Goal: Task Accomplishment & Management: Manage account settings

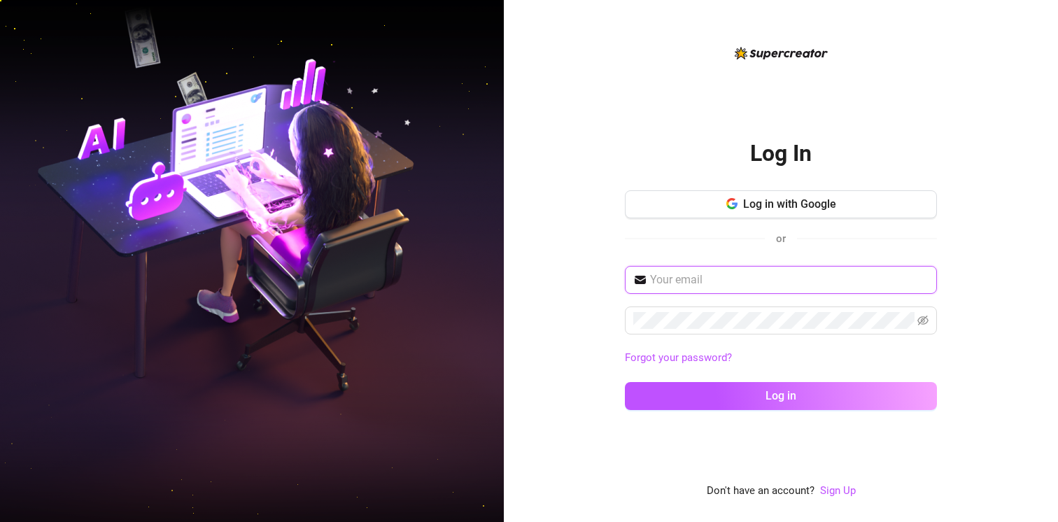
type input "[EMAIL_ADDRESS][DOMAIN_NAME]"
click at [723, 278] on input "[EMAIL_ADDRESS][DOMAIN_NAME]" at bounding box center [789, 279] width 278 height 17
click at [920, 318] on icon "eye-invisible" at bounding box center [922, 320] width 11 height 11
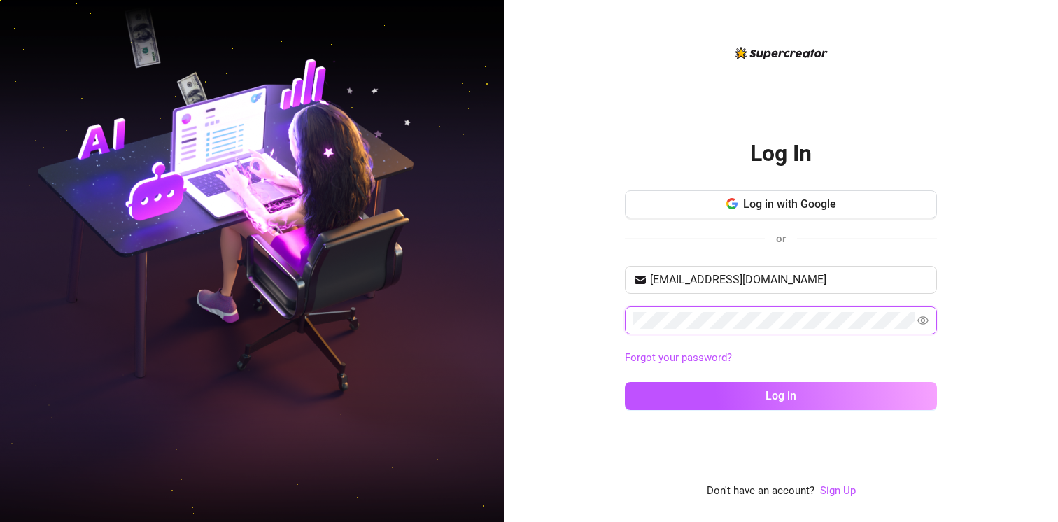
click at [599, 312] on div "Log In Log in with Google or [EMAIL_ADDRESS][DOMAIN_NAME] Forgot your password?…" at bounding box center [781, 261] width 554 height 522
click at [653, 476] on div "Log In Log in with Google or [EMAIL_ADDRESS][DOMAIN_NAME] Forgot your password?…" at bounding box center [781, 272] width 312 height 455
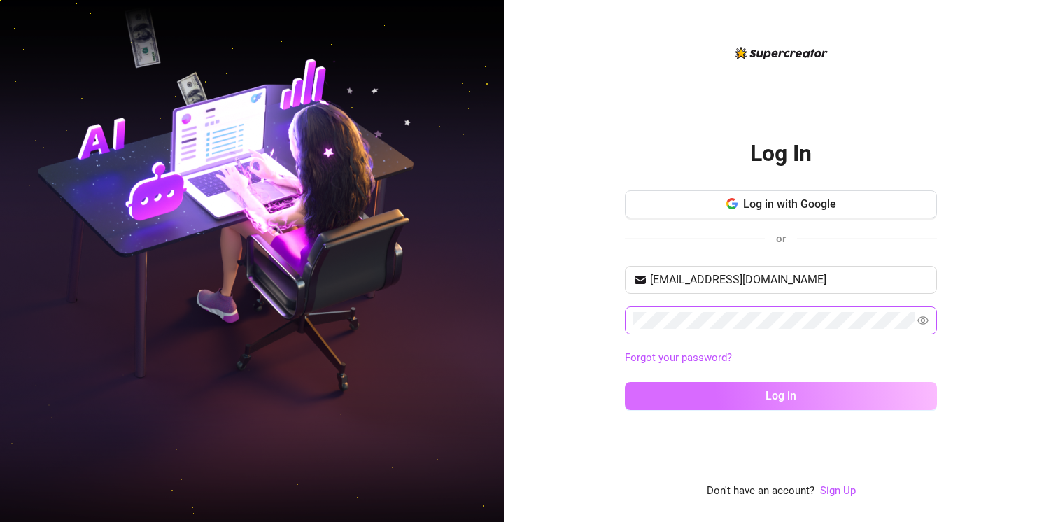
click at [675, 397] on button "Log in" at bounding box center [781, 396] width 312 height 28
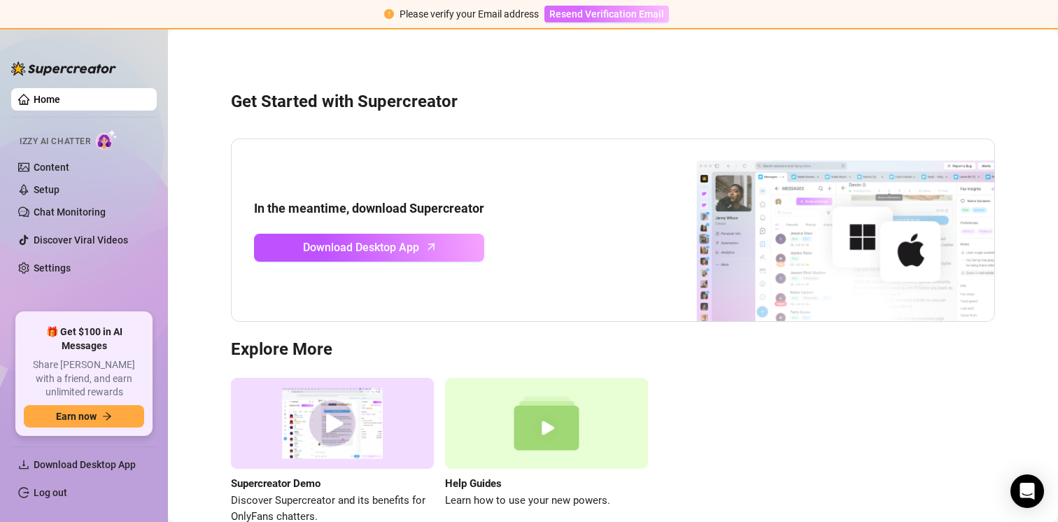
click at [597, 15] on span "Resend Verification Email" at bounding box center [606, 13] width 115 height 11
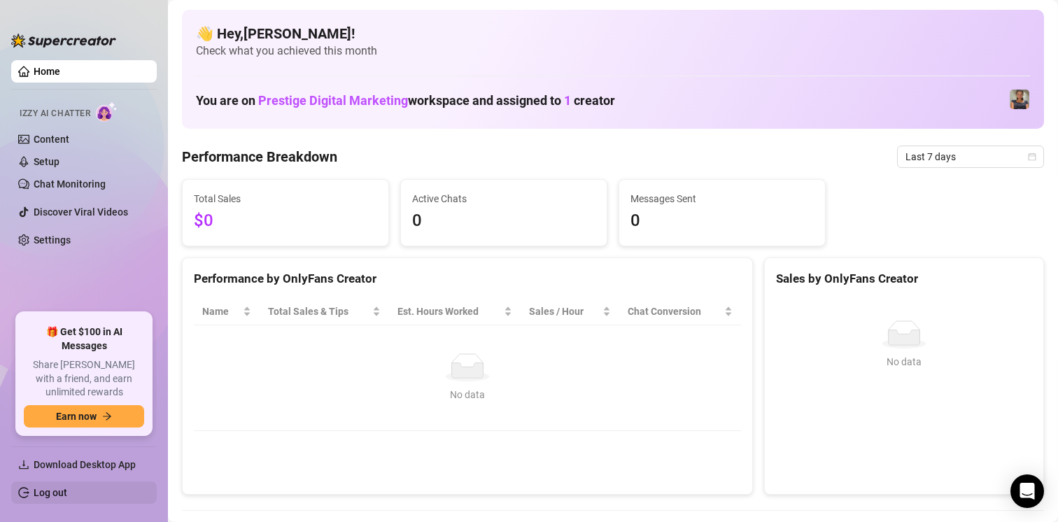
click at [67, 487] on link "Log out" at bounding box center [51, 492] width 34 height 11
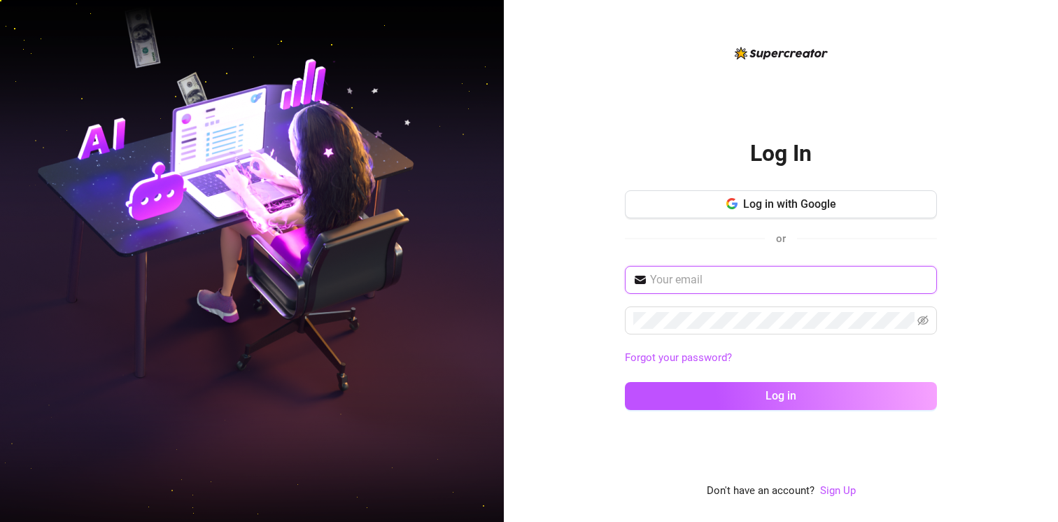
click at [681, 280] on input "text" at bounding box center [789, 279] width 278 height 17
click at [763, 282] on input "text" at bounding box center [789, 279] width 278 height 17
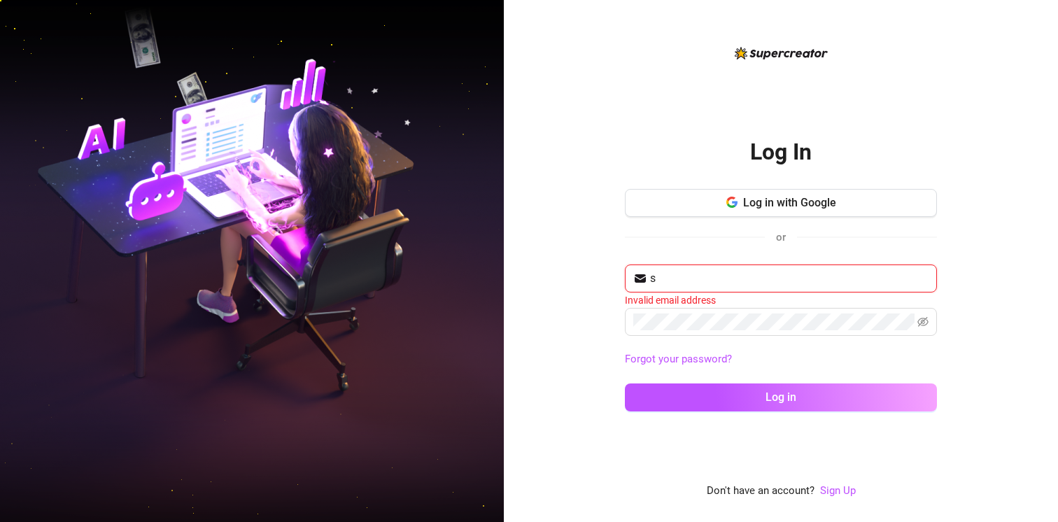
type input "[EMAIL_ADDRESS][DOMAIN_NAME]"
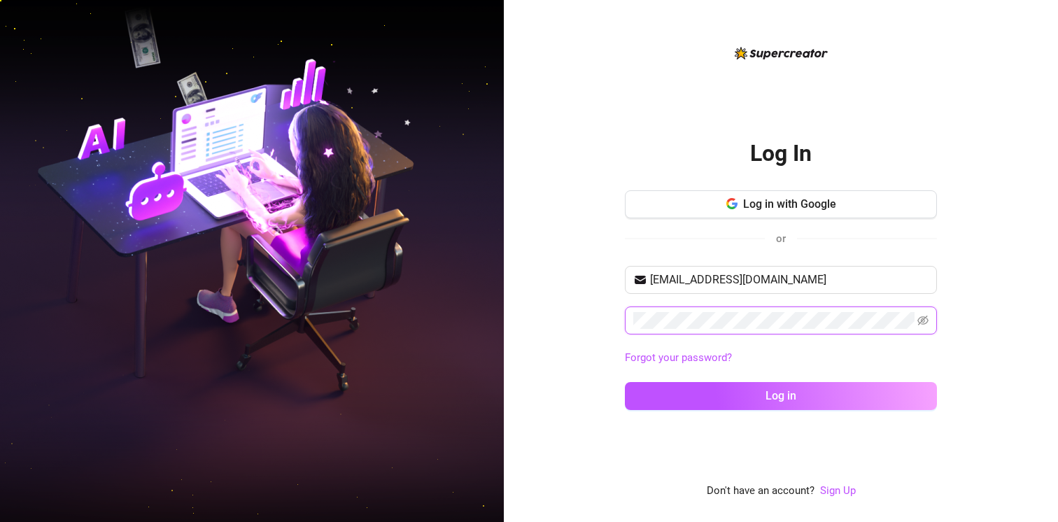
click at [625, 382] on button "Log in" at bounding box center [781, 396] width 312 height 28
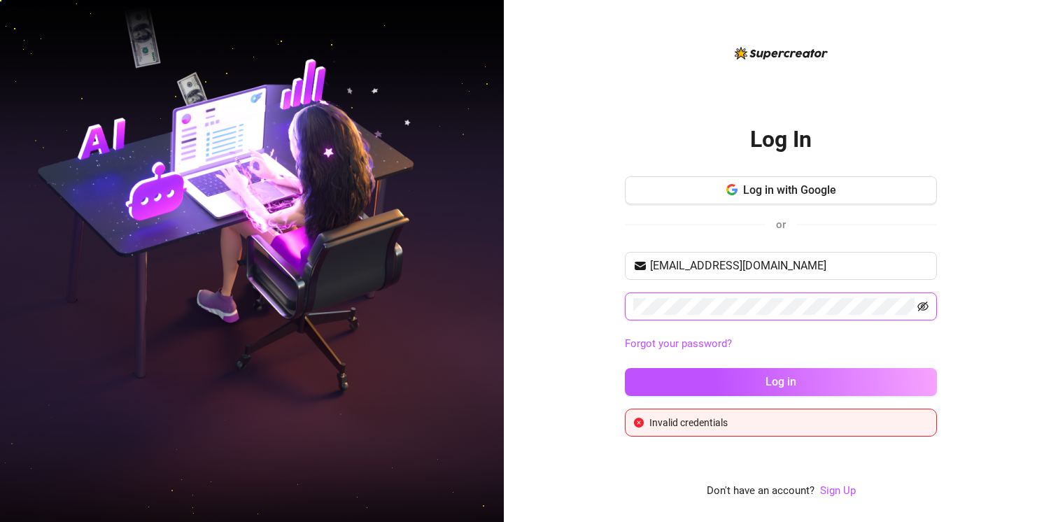
click at [920, 308] on icon "eye-invisible" at bounding box center [922, 306] width 11 height 11
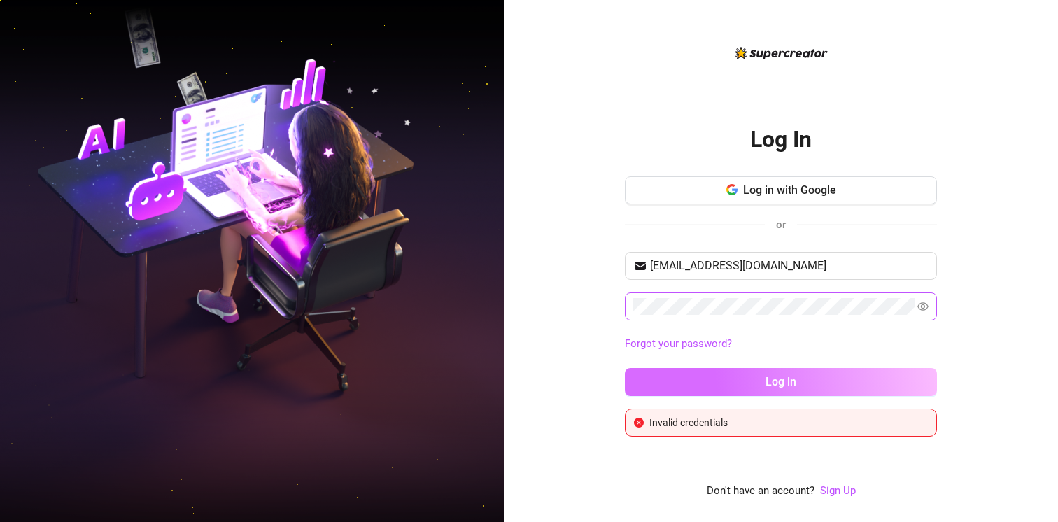
click at [659, 379] on button "Log in" at bounding box center [781, 382] width 312 height 28
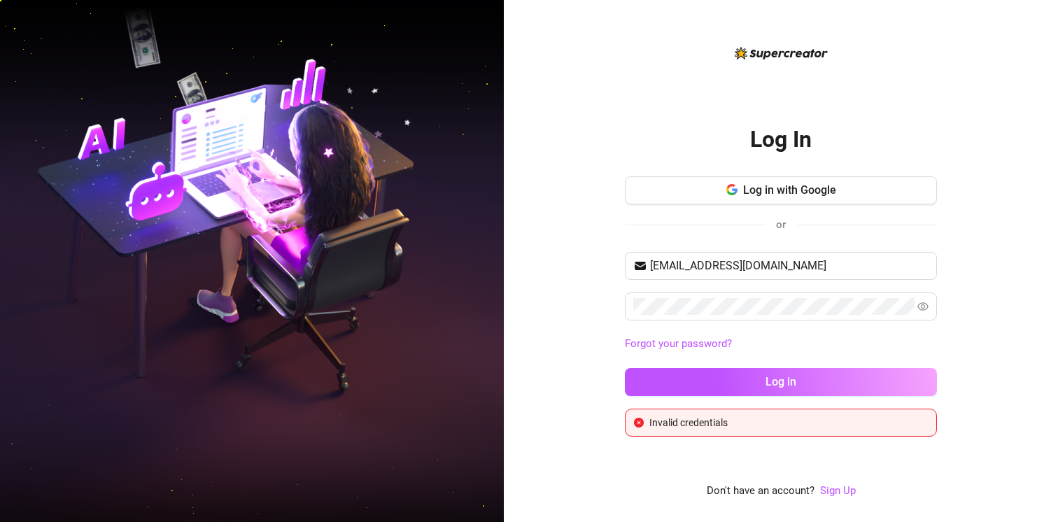
click at [533, 322] on div "Log In Log in with Google or [EMAIL_ADDRESS][DOMAIN_NAME] Forgot your password?…" at bounding box center [781, 261] width 554 height 522
click at [682, 191] on button "Log in with Google" at bounding box center [781, 190] width 312 height 28
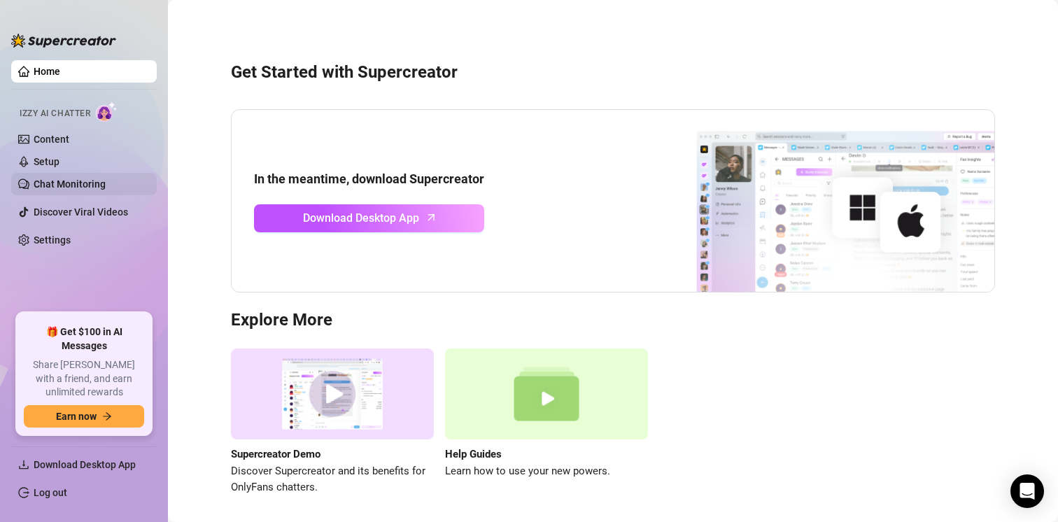
click at [76, 183] on link "Chat Monitoring" at bounding box center [70, 183] width 72 height 11
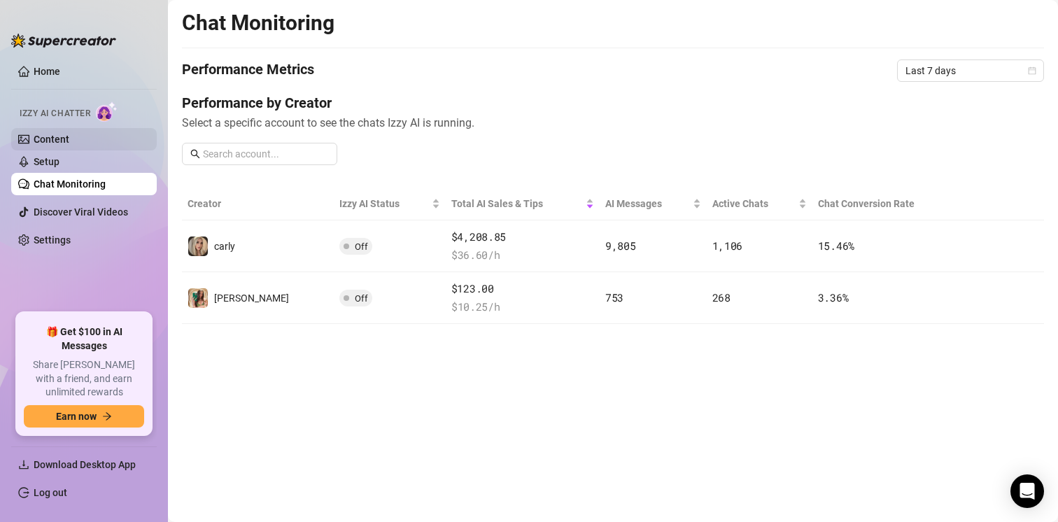
click at [69, 136] on link "Content" at bounding box center [52, 139] width 36 height 11
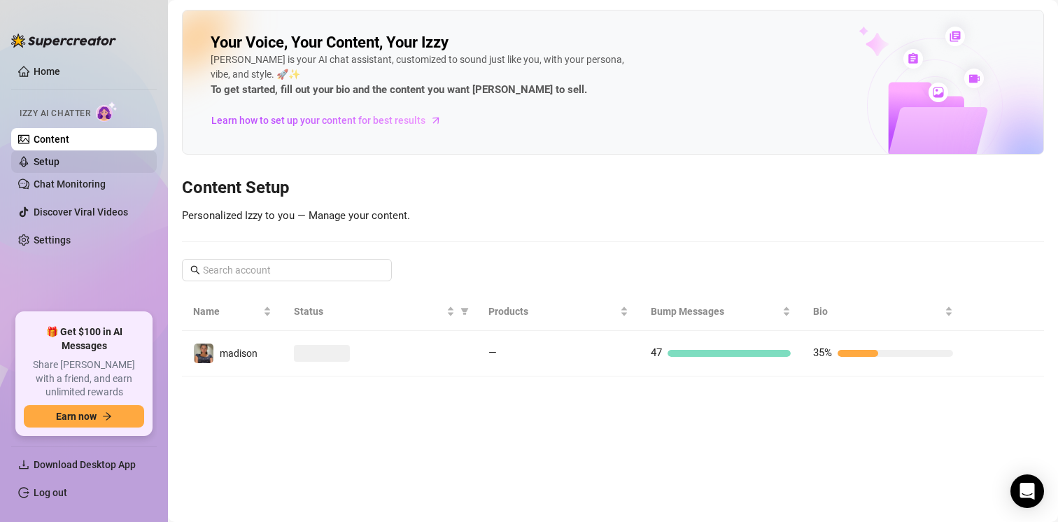
click at [59, 160] on link "Setup" at bounding box center [47, 161] width 26 height 11
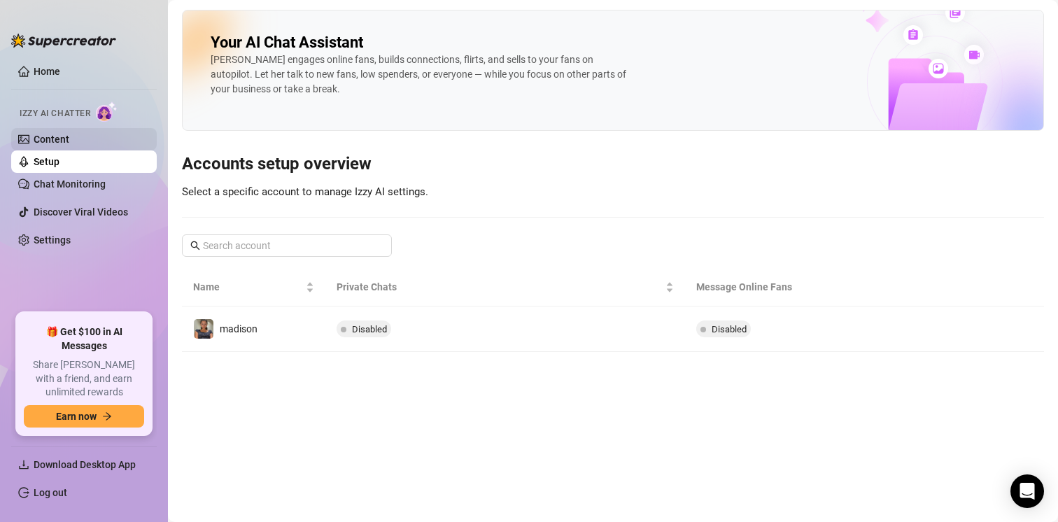
click at [69, 135] on link "Content" at bounding box center [52, 139] width 36 height 11
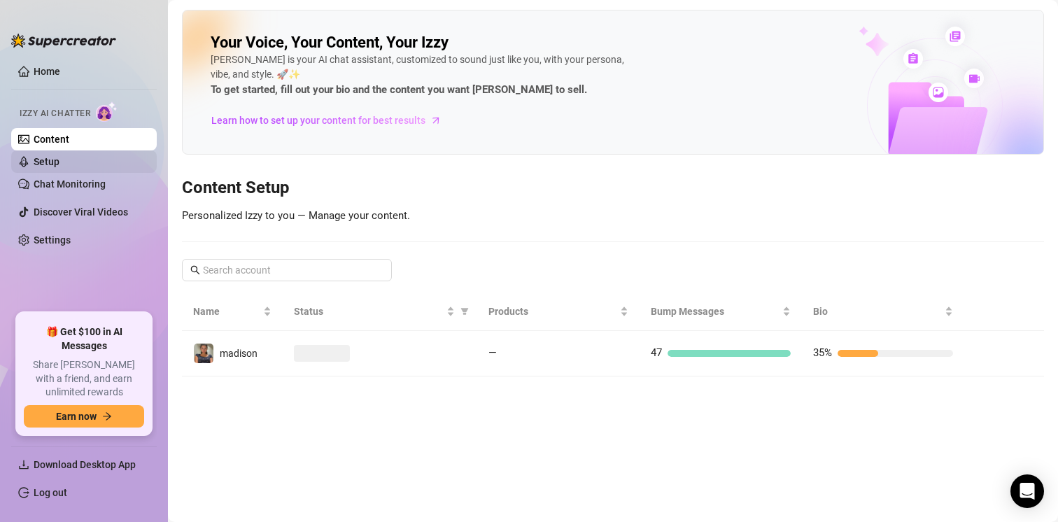
click at [59, 158] on link "Setup" at bounding box center [47, 161] width 26 height 11
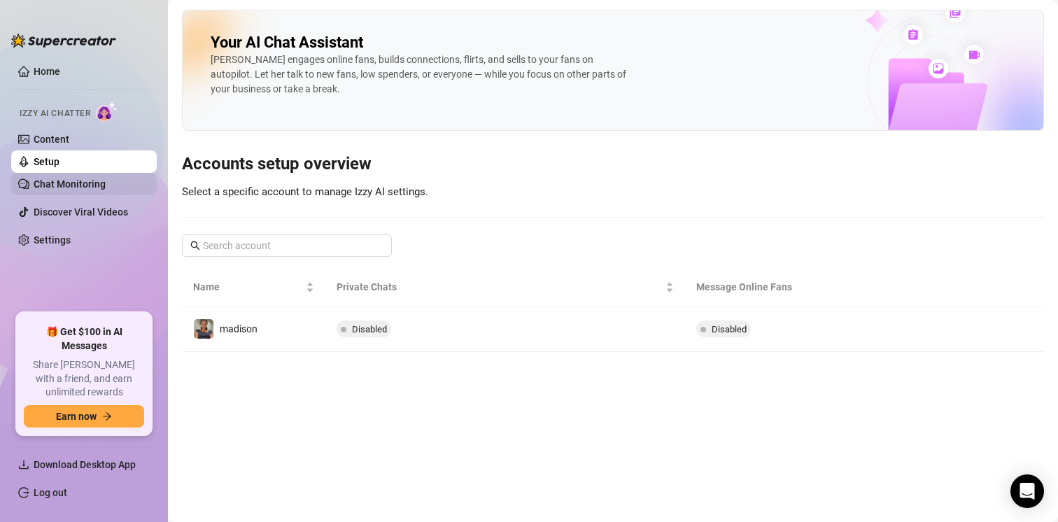
click at [106, 187] on link "Chat Monitoring" at bounding box center [70, 183] width 72 height 11
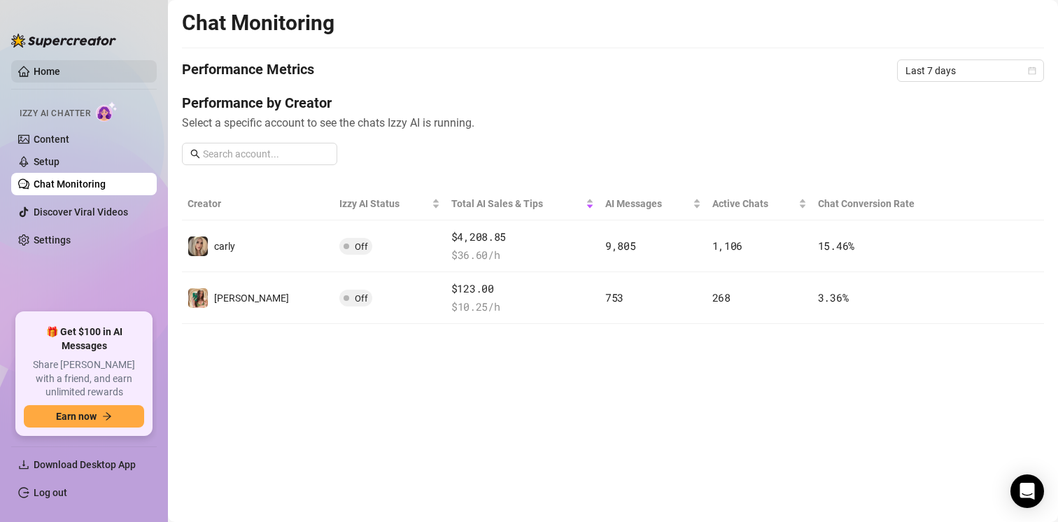
click at [60, 68] on link "Home" at bounding box center [47, 71] width 27 height 11
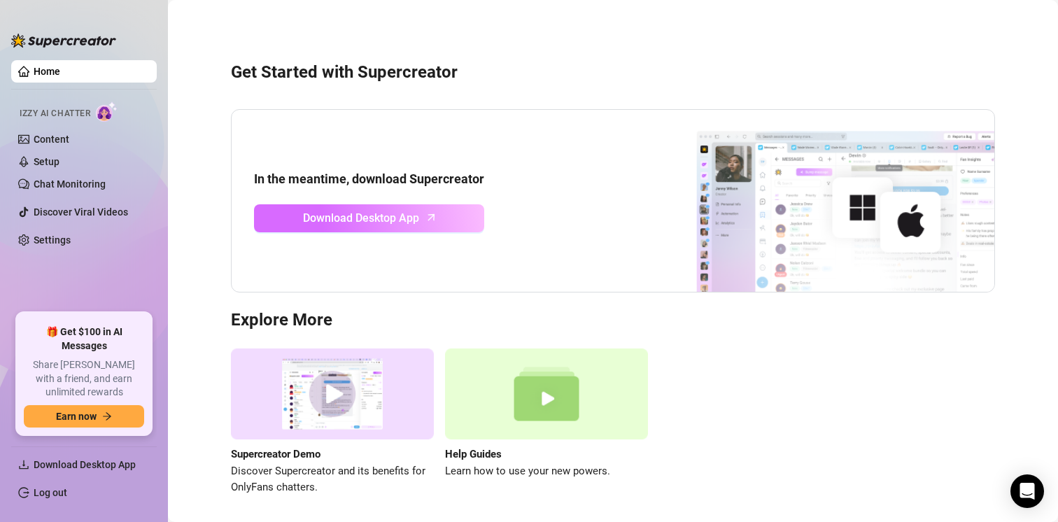
click at [432, 222] on icon "arrow-up" at bounding box center [431, 217] width 16 height 16
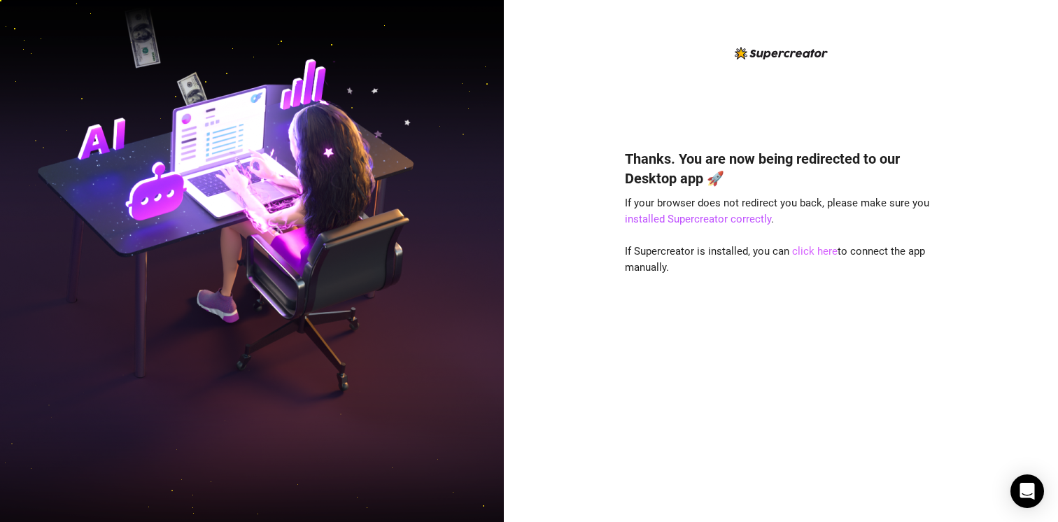
click at [815, 250] on link "click here" at bounding box center [814, 251] width 45 height 13
